Goal: Entertainment & Leisure: Consume media (video, audio)

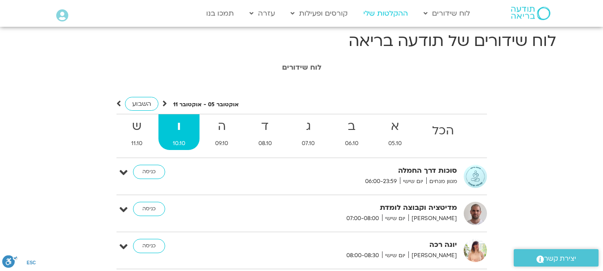
click at [380, 14] on link "ההקלטות שלי" at bounding box center [386, 13] width 54 height 17
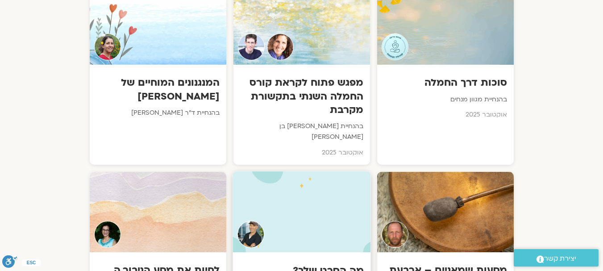
scroll to position [446, 0]
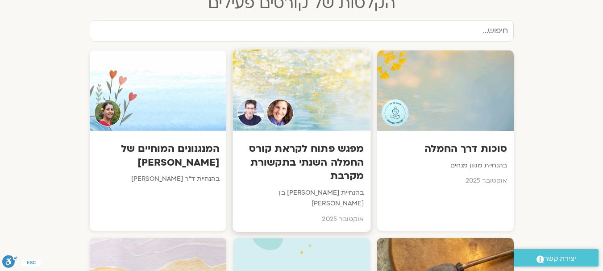
click at [310, 113] on div at bounding box center [301, 90] width 138 height 81
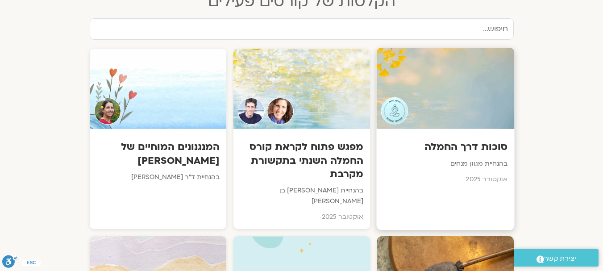
click at [447, 113] on div at bounding box center [445, 88] width 138 height 81
